Goal: Navigation & Orientation: Find specific page/section

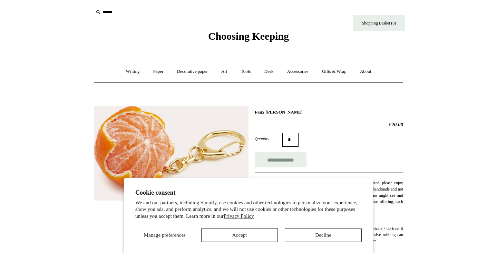
click at [248, 226] on div "Manage preferences Accept Decline" at bounding box center [248, 232] width 227 height 19
click at [244, 232] on button "Accept" at bounding box center [239, 235] width 77 height 14
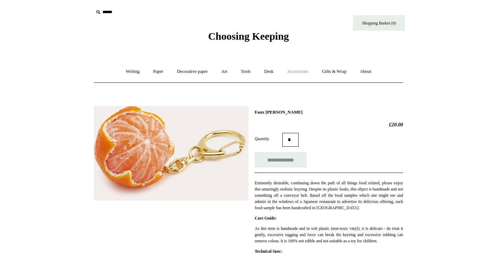
click at [297, 75] on link "Accessories +" at bounding box center [298, 71] width 34 height 18
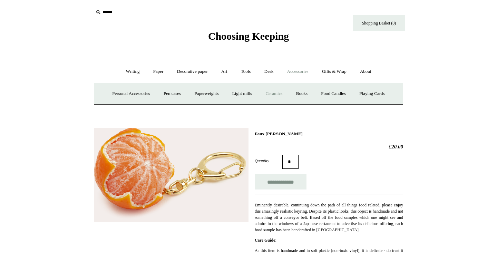
click at [279, 96] on link "Ceramics +" at bounding box center [273, 94] width 29 height 18
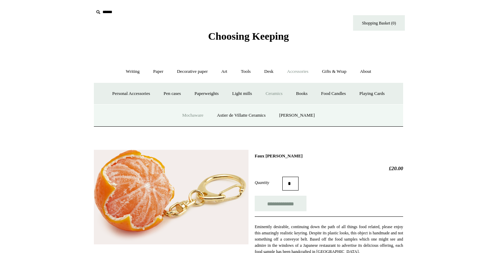
click at [201, 115] on link "Mochaware" at bounding box center [192, 115] width 33 height 18
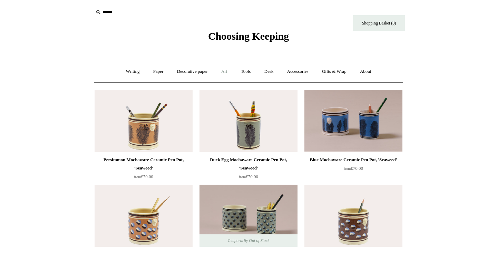
click at [229, 72] on link "Art +" at bounding box center [224, 71] width 18 height 18
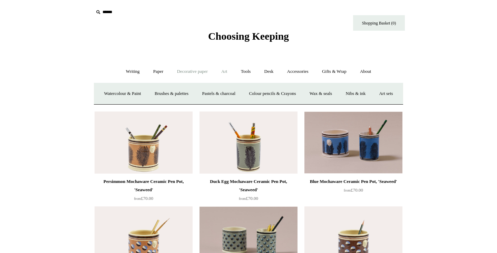
click at [187, 70] on link "Decorative paper +" at bounding box center [192, 71] width 43 height 18
click at [297, 73] on link "Accessories +" at bounding box center [298, 71] width 34 height 18
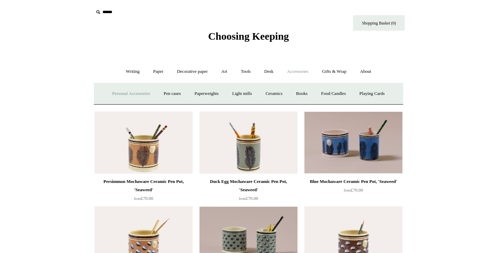
click at [126, 91] on link "Personal Accessories +" at bounding box center [131, 94] width 50 height 18
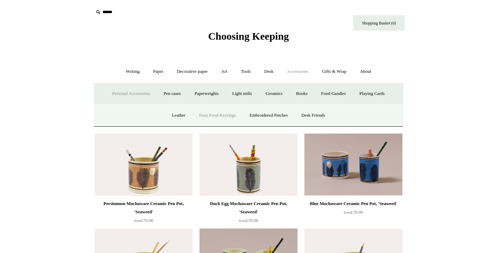
click at [222, 118] on link "Faux Food Keyrings" at bounding box center [217, 115] width 49 height 18
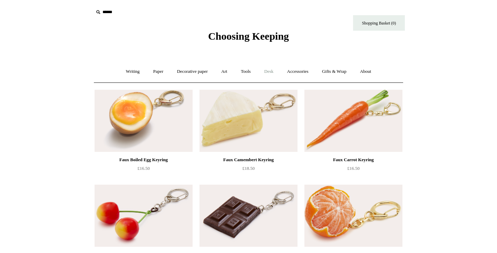
click at [263, 72] on link "Desk +" at bounding box center [269, 71] width 22 height 18
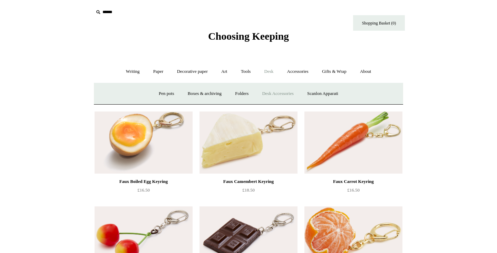
click at [280, 97] on link "Desk Accessories" at bounding box center [278, 94] width 44 height 18
